Goal: Task Accomplishment & Management: Use online tool/utility

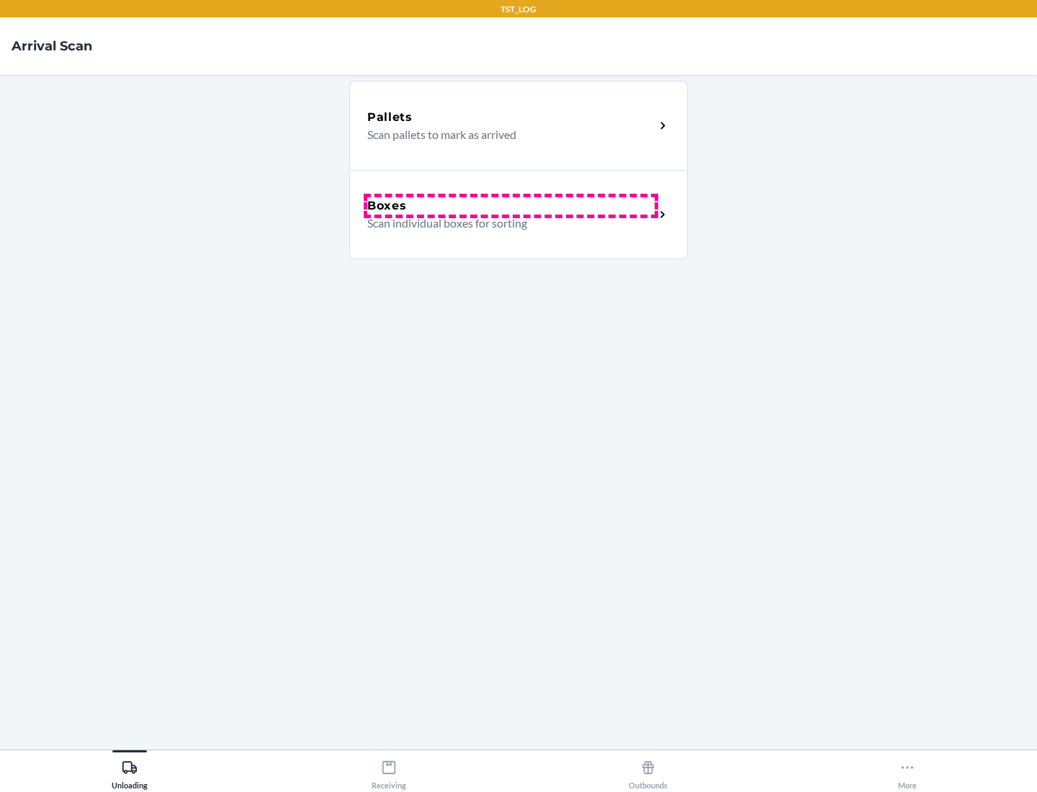
click at [511, 206] on div "Boxes" at bounding box center [510, 205] width 287 height 17
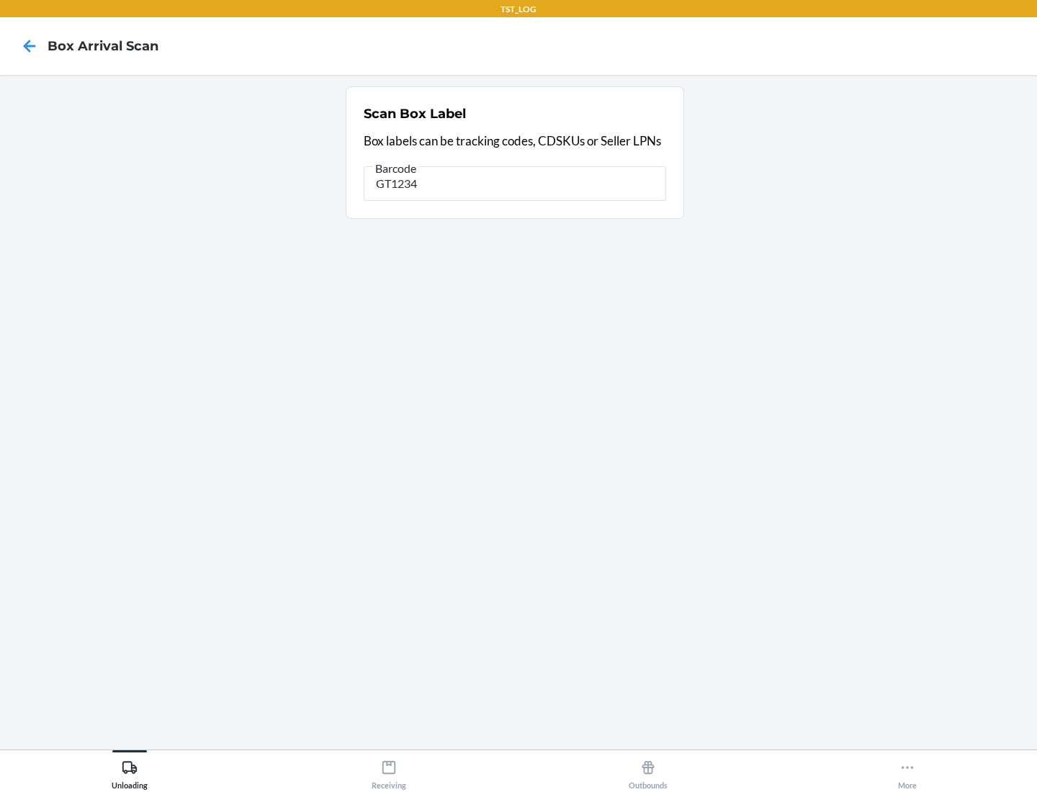
type input "GT1234"
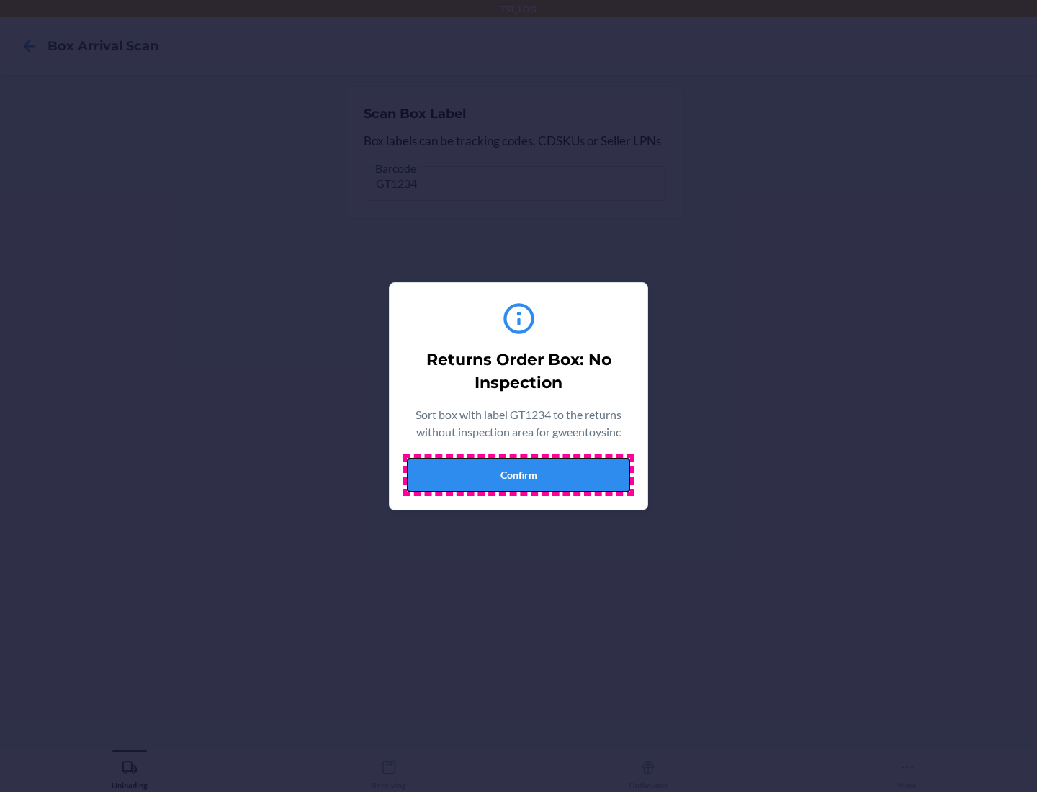
click at [519, 475] on button "Confirm" at bounding box center [518, 475] width 223 height 35
